Goal: Task Accomplishment & Management: Complete application form

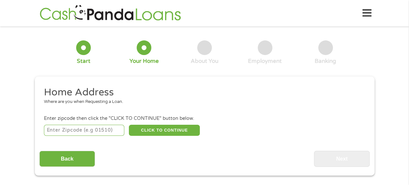
click at [73, 123] on li "Enter zipcode then click the "CLICK TO CONTINUE" button below. CLICK TO CONTINU…" at bounding box center [204, 126] width 330 height 22
click at [70, 130] on input "number" at bounding box center [84, 130] width 80 height 11
type input "60611"
select select "[US_STATE]"
click at [156, 127] on button "CLICK TO CONTINUE" at bounding box center [164, 130] width 71 height 11
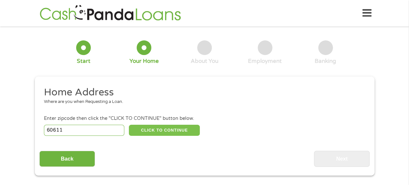
type input "60611"
type input "[GEOGRAPHIC_DATA]"
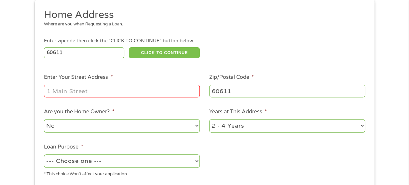
scroll to position [98, 0]
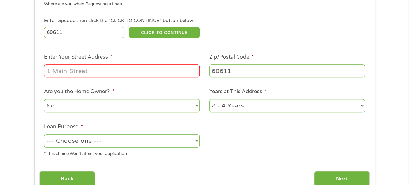
click at [91, 64] on div at bounding box center [122, 70] width 156 height 15
click at [92, 73] on input "Enter Your Street Address *" at bounding box center [122, 70] width 156 height 12
type input "[STREET_ADDRESS]"
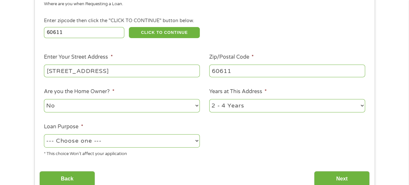
click at [105, 106] on select "No Yes" at bounding box center [122, 105] width 156 height 13
click at [104, 106] on select "No Yes" at bounding box center [122, 105] width 156 height 13
click at [140, 139] on select "--- Choose one --- Pay Bills Debt Consolidation Home Improvement Major Purchase…" at bounding box center [122, 140] width 156 height 13
select select "paybills"
click at [44, 134] on select "--- Choose one --- Pay Bills Debt Consolidation Home Improvement Major Purchase…" at bounding box center [122, 140] width 156 height 13
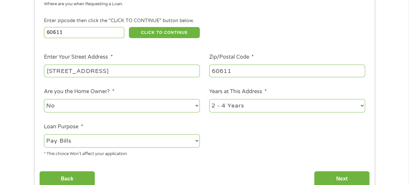
scroll to position [130, 0]
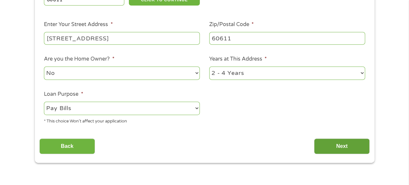
click at [351, 142] on input "Next" at bounding box center [342, 146] width 56 height 16
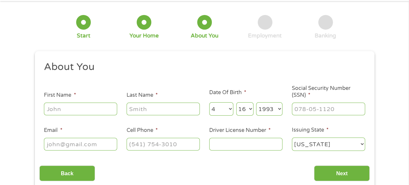
scroll to position [0, 0]
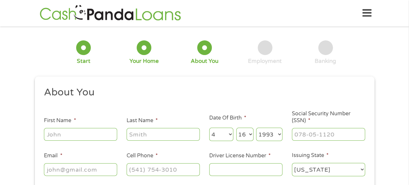
click at [78, 133] on input "First Name *" at bounding box center [80, 134] width 73 height 12
type input "[PERSON_NAME]"
type input "Dearnley"
type input "[PERSON_NAME][EMAIL_ADDRESS][PERSON_NAME][DOMAIN_NAME]"
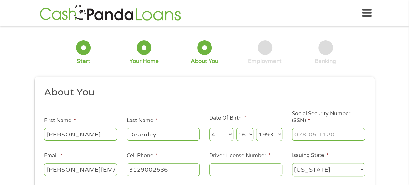
type input "[PHONE_NUMBER]"
drag, startPoint x: 96, startPoint y: 133, endPoint x: 84, endPoint y: 133, distance: 12.1
click at [84, 133] on input "[PERSON_NAME]" at bounding box center [80, 134] width 73 height 12
click at [86, 135] on input "[PERSON_NAME]" at bounding box center [80, 134] width 73 height 12
drag, startPoint x: 87, startPoint y: 134, endPoint x: 137, endPoint y: 129, distance: 50.7
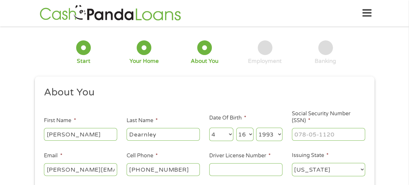
click at [137, 129] on ul "About You This field is hidden when viewing the form Title * --- Choose one ---…" at bounding box center [204, 134] width 330 height 96
type input "[PERSON_NAME]"
click at [194, 114] on ul "About You This field is hidden when viewing the form Title * --- Choose one ---…" at bounding box center [204, 134] width 330 height 96
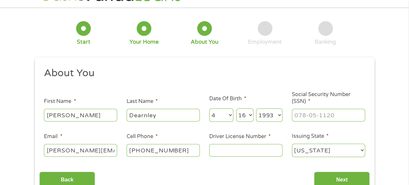
scroll to position [33, 0]
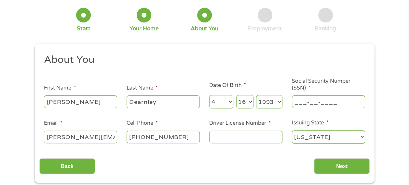
click at [322, 100] on input "___-__-____" at bounding box center [328, 101] width 73 height 12
type input "353-92-8012"
click at [224, 135] on input "Driver License Number *" at bounding box center [245, 137] width 73 height 12
click at [230, 137] on input "Driver License Number *" at bounding box center [245, 137] width 73 height 12
click at [226, 141] on input "Driver License Number *" at bounding box center [245, 137] width 73 height 12
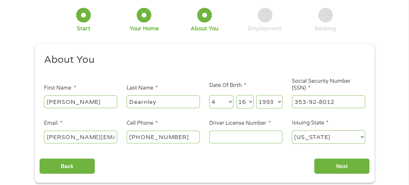
click at [227, 139] on input "Driver License Number *" at bounding box center [245, 137] width 73 height 12
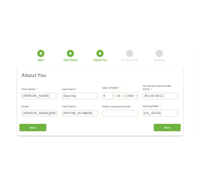
scroll to position [34, 0]
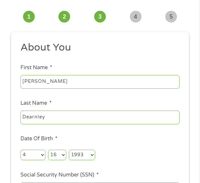
click at [122, 147] on div "Month Month 1 2 3 4 5 6 7 8 9 10 11 12 Day Day 1 2 3 4 5 6 7 8 9 10 11 12 13 14…" at bounding box center [100, 153] width 159 height 15
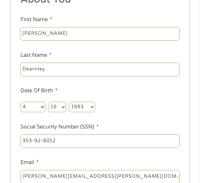
scroll to position [131, 0]
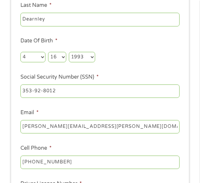
click at [76, 159] on input "[PHONE_NUMBER]" at bounding box center [100, 162] width 159 height 14
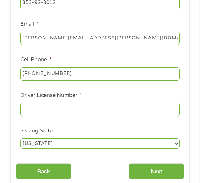
scroll to position [229, 0]
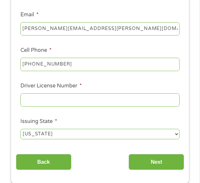
click at [54, 91] on li "Driver License Number *" at bounding box center [100, 95] width 169 height 26
click at [60, 97] on input "Driver License Number *" at bounding box center [100, 100] width 159 height 14
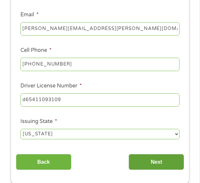
type input "d65411093109"
click at [157, 163] on input "Next" at bounding box center [157, 162] width 56 height 16
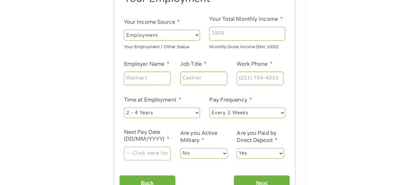
scroll to position [5, 0]
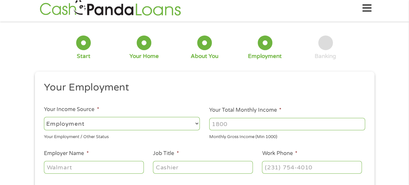
click at [228, 124] on input "Your Total Monthly Income *" at bounding box center [287, 124] width 156 height 12
type input "6020"
click at [202, 165] on input "Job Title *" at bounding box center [203, 167] width 100 height 12
type input "Project Manager"
click at [279, 168] on input "(___) ___-____" at bounding box center [312, 167] width 100 height 12
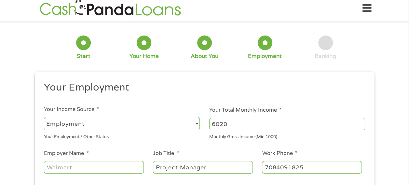
type input "[PHONE_NUMBER]"
click at [73, 166] on input "Employer Name *" at bounding box center [94, 167] width 100 height 12
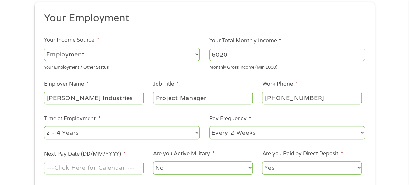
scroll to position [103, 0]
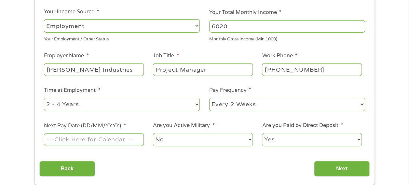
type input "[PERSON_NAME] Industries"
click at [133, 103] on select "--- Choose one --- 1 Year or less 1 - 2 Years 2 - 4 Years Over 4 Years" at bounding box center [122, 104] width 156 height 13
select select "24months"
click at [44, 98] on select "--- Choose one --- 1 Year or less 1 - 2 Years 2 - 4 Years Over 4 Years" at bounding box center [122, 104] width 156 height 13
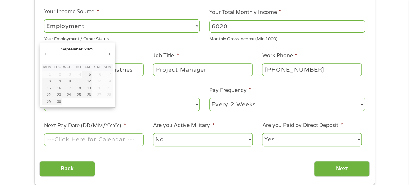
click at [95, 137] on input "Next Pay Date (DD/MM/YYYY) *" at bounding box center [94, 139] width 100 height 12
type input "[DATE]"
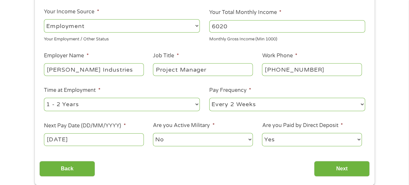
click at [259, 104] on select "--- Choose one --- Every 2 Weeks Every Week Monthly Semi-Monthly" at bounding box center [287, 104] width 156 height 13
select select "semimonthly"
click at [209, 98] on select "--- Choose one --- Every 2 Weeks Every Week Monthly Semi-Monthly" at bounding box center [287, 104] width 156 height 13
click at [346, 169] on input "Next" at bounding box center [342, 169] width 56 height 16
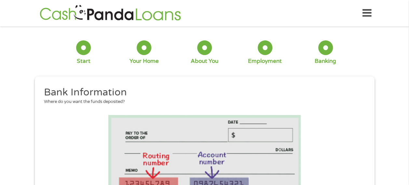
scroll to position [130, 0]
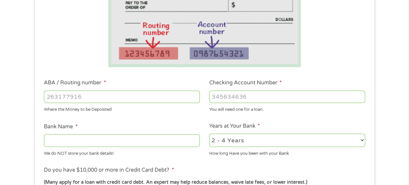
click at [99, 96] on input "ABA / Routing number *" at bounding box center [122, 96] width 156 height 12
type input "071000013"
type input "JPMORGAN CHASE BANK NA"
type input "071000013"
click at [273, 96] on input "Checking Account Number *" at bounding box center [287, 96] width 156 height 12
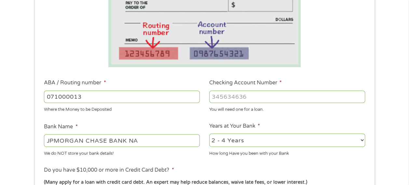
click at [179, 72] on ul "Bank Information Where do you want the funds deposited? ABA / Routing number * …" at bounding box center [204, 118] width 330 height 324
click at [244, 94] on input "Checking Account Number *" at bounding box center [287, 96] width 156 height 12
click at [251, 98] on input "Checking Account Number *" at bounding box center [287, 96] width 156 height 12
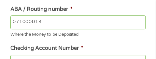
scroll to position [164, 0]
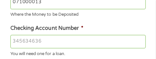
click at [57, 43] on input "Checking Account Number *" at bounding box center [77, 41] width 135 height 14
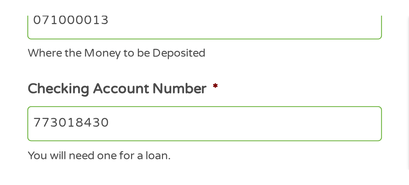
scroll to position [163, 0]
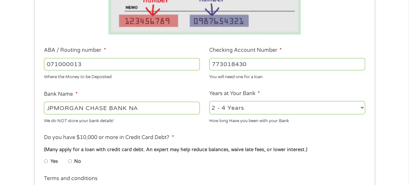
type input "773018430"
click at [225, 107] on select "2 - 4 Years 6 - 12 Months 1 - 2 Years Over 4 Years" at bounding box center [287, 107] width 156 height 13
select select "60months"
click at [209, 101] on select "2 - 4 Years 6 - 12 Months 1 - 2 Years Over 4 Years" at bounding box center [287, 107] width 156 height 13
click at [186, 131] on ul "Bank Information Where do you want the funds deposited? ABA / Routing number * …" at bounding box center [204, 85] width 330 height 324
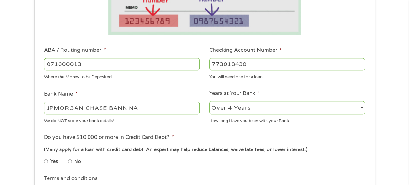
scroll to position [195, 0]
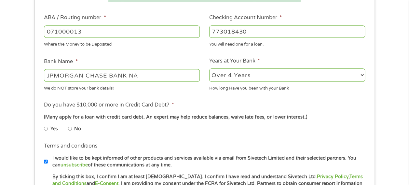
click at [68, 128] on input "No" at bounding box center [70, 128] width 4 height 10
radio input "true"
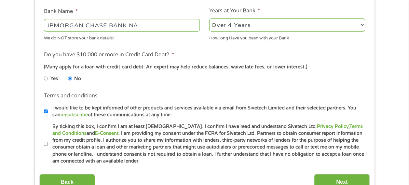
scroll to position [260, 0]
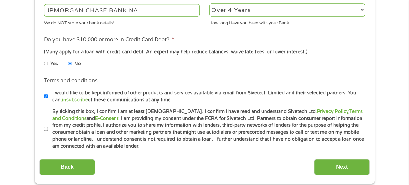
click at [45, 129] on input "By ticking this box, I confirm I am at least [DEMOGRAPHIC_DATA]. I confirm I ha…" at bounding box center [46, 129] width 4 height 10
checkbox input "true"
click at [47, 96] on input "I would like to be kept informed of other products and services available via e…" at bounding box center [46, 96] width 4 height 10
checkbox input "false"
click at [342, 164] on input "Next" at bounding box center [342, 167] width 56 height 16
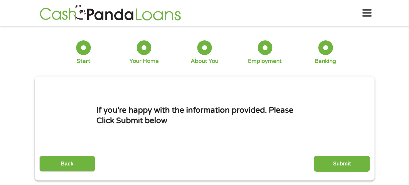
scroll to position [0, 0]
click at [351, 160] on input "Submit" at bounding box center [342, 164] width 56 height 16
